Goal: Check status: Check status

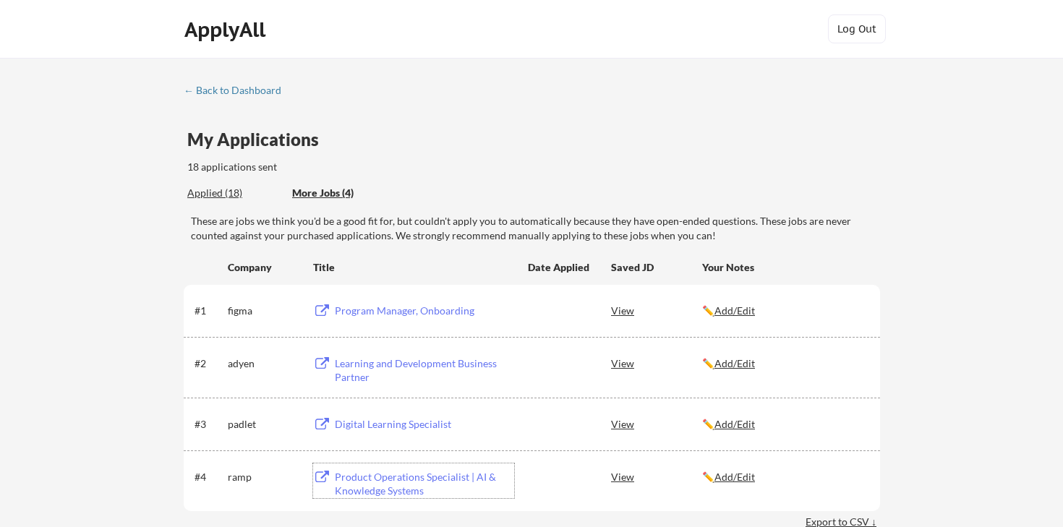
click at [219, 198] on div "Applied (18)" at bounding box center [234, 193] width 94 height 14
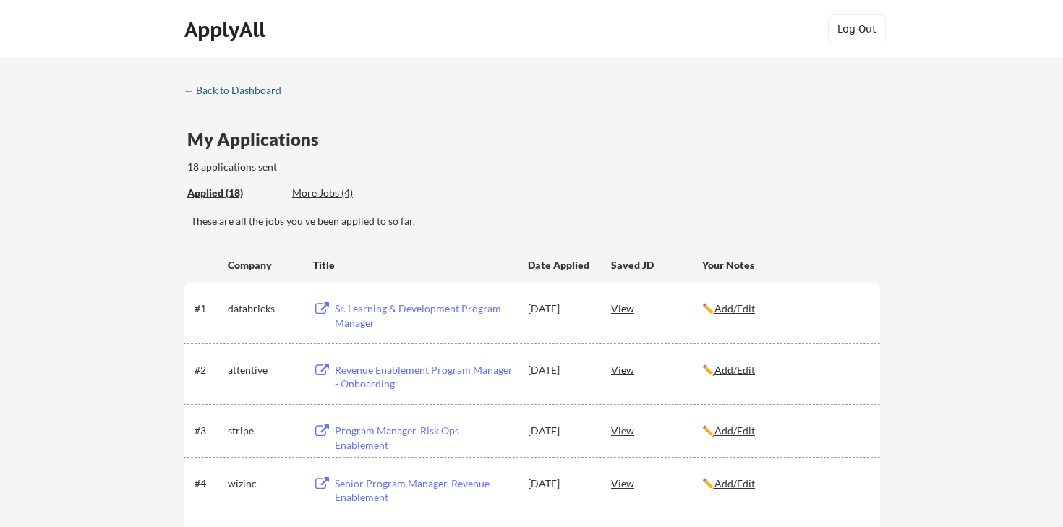
click at [260, 90] on div "← Back to Dashboard" at bounding box center [238, 90] width 108 height 10
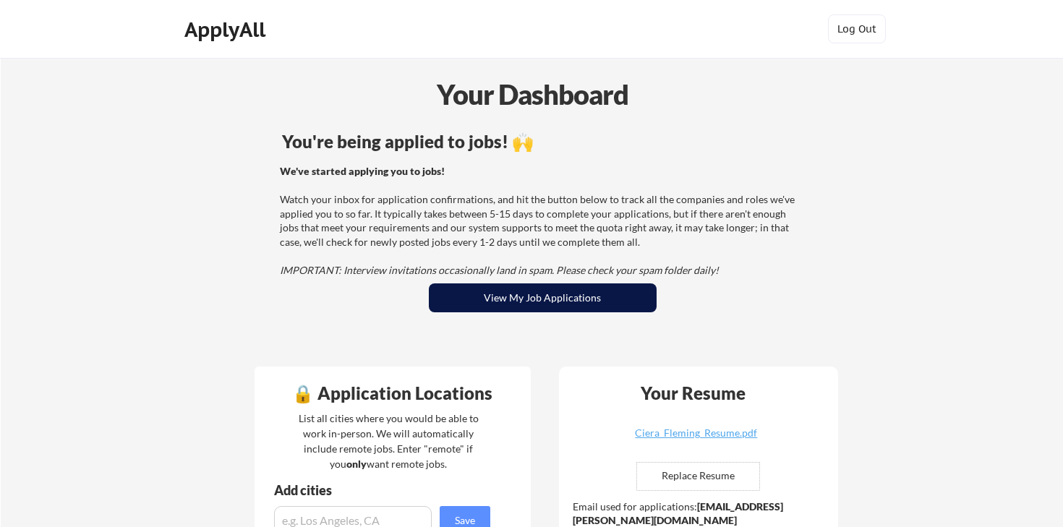
click at [527, 295] on button "View My Job Applications" at bounding box center [543, 298] width 228 height 29
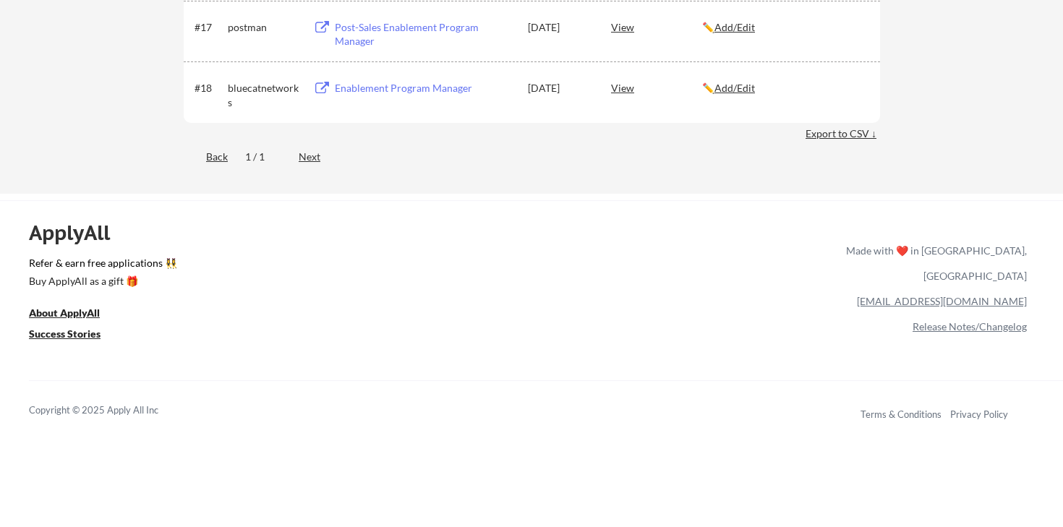
scroll to position [1199, 0]
